Goal: Check status: Check status

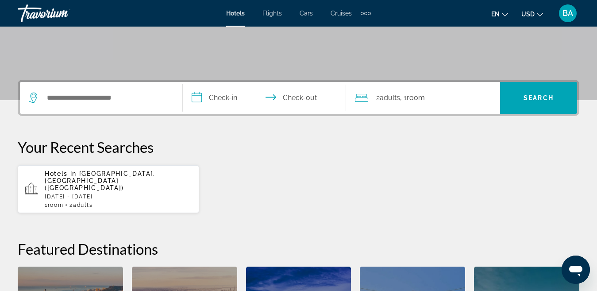
scroll to position [134, 0]
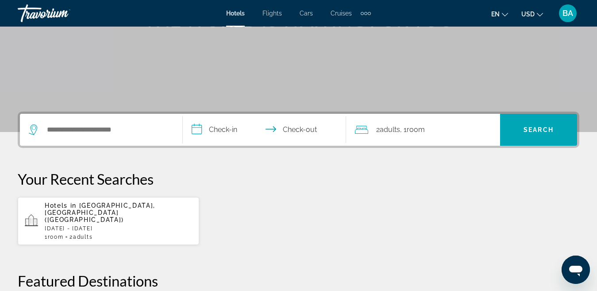
click at [569, 11] on span "BA" at bounding box center [568, 13] width 11 height 9
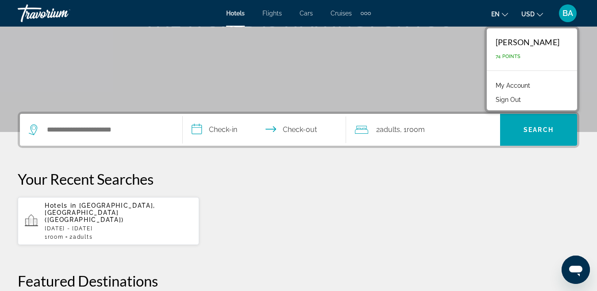
click at [497, 84] on link "My Account" at bounding box center [513, 86] width 43 height 12
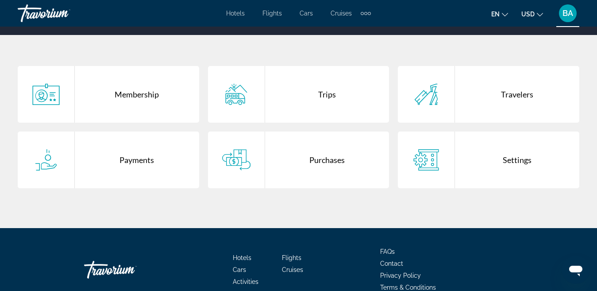
scroll to position [177, 0]
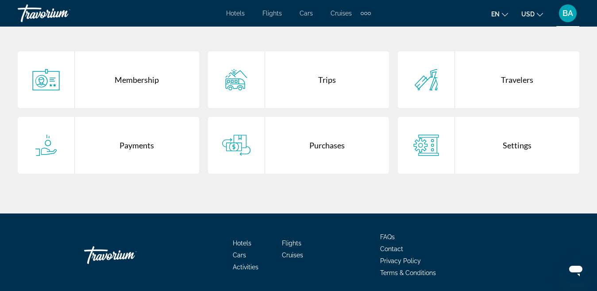
click at [326, 78] on div "Trips" at bounding box center [327, 79] width 124 height 57
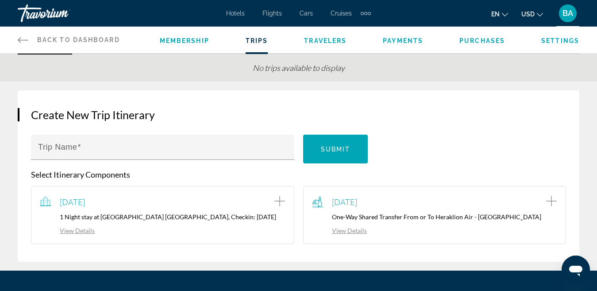
scroll to position [89, 0]
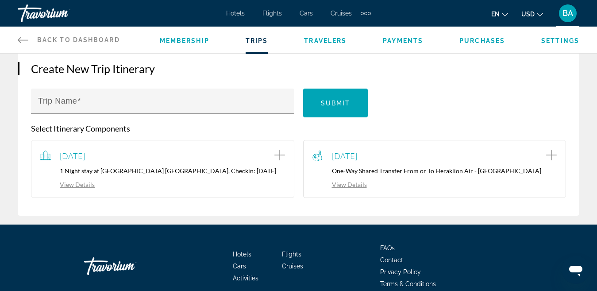
click at [81, 182] on link "View Details" at bounding box center [67, 185] width 54 height 8
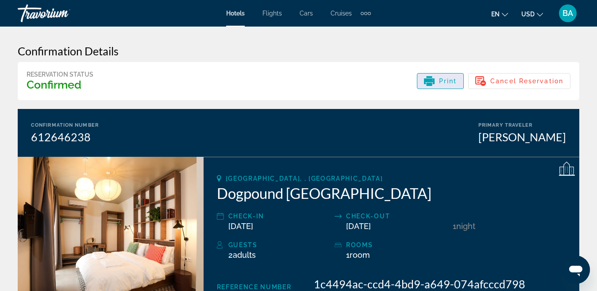
click at [449, 82] on span "Print" at bounding box center [448, 81] width 18 height 7
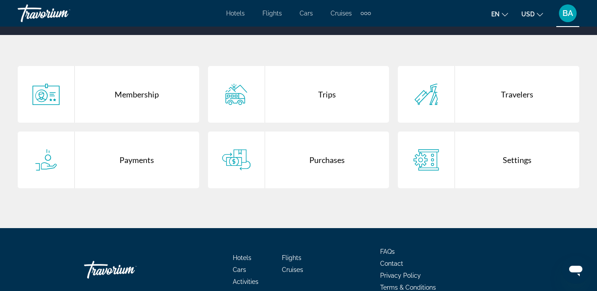
scroll to position [177, 0]
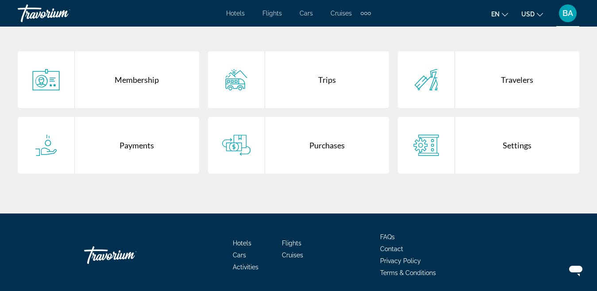
click at [328, 80] on div "Trips" at bounding box center [327, 79] width 124 height 57
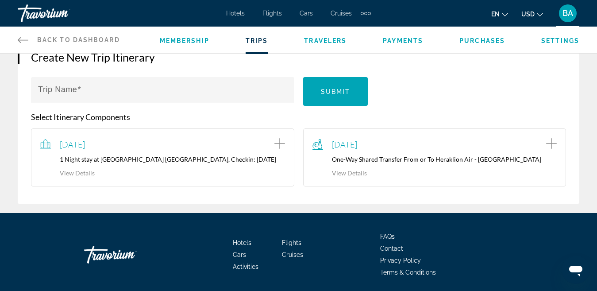
scroll to position [130, 0]
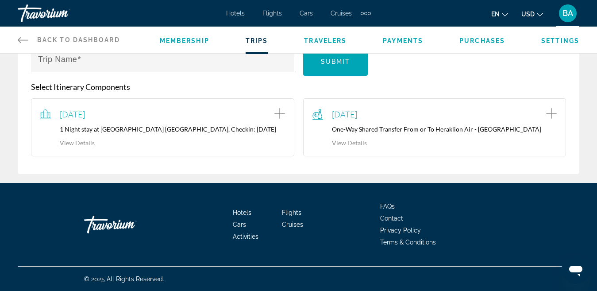
click at [337, 142] on link "View Details" at bounding box center [340, 143] width 54 height 8
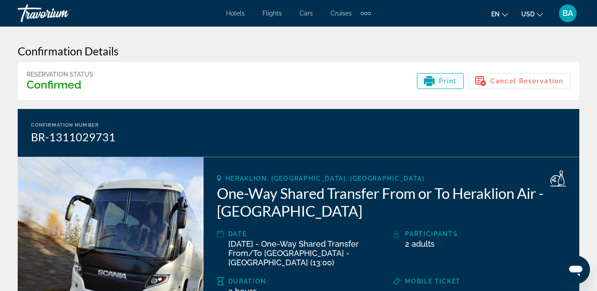
click at [441, 78] on span "Print" at bounding box center [448, 81] width 18 height 7
click at [448, 85] on div "Print" at bounding box center [440, 81] width 33 height 11
